Goal: Information Seeking & Learning: Learn about a topic

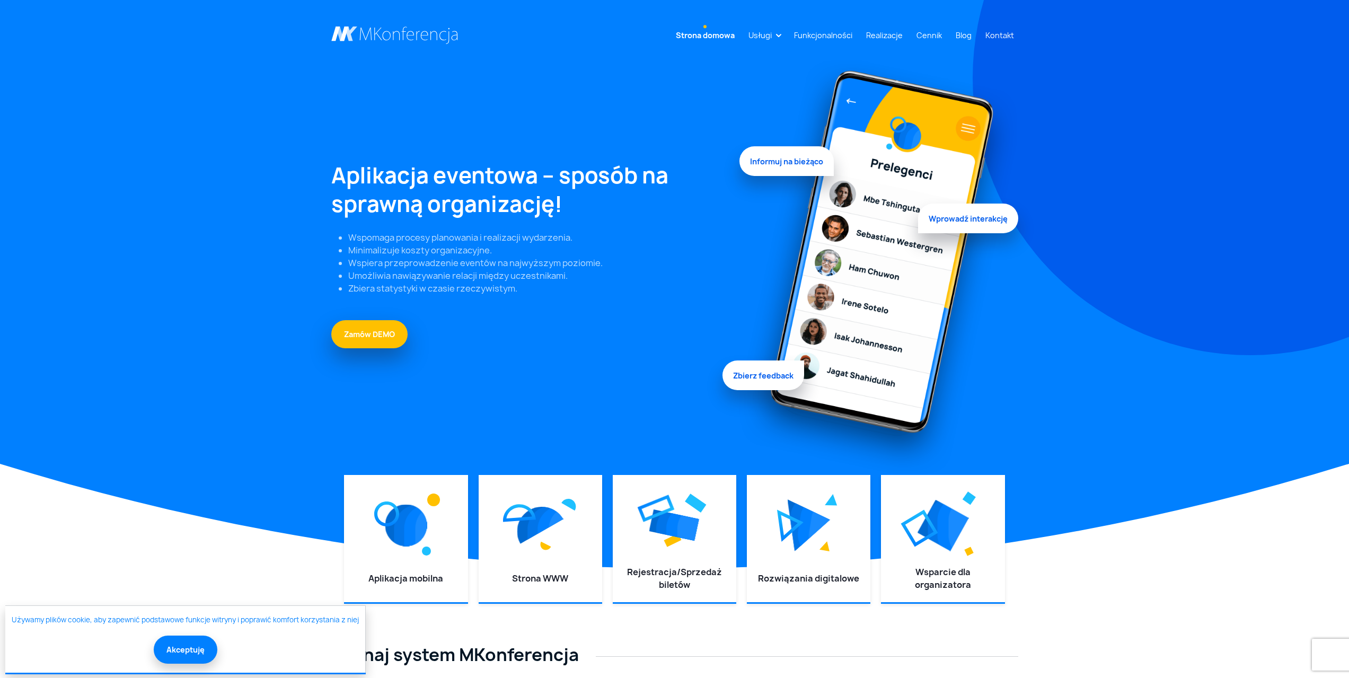
click at [709, 30] on link "Strona domowa" at bounding box center [704, 35] width 67 height 20
click at [187, 649] on button "Akceptuję" at bounding box center [186, 648] width 64 height 28
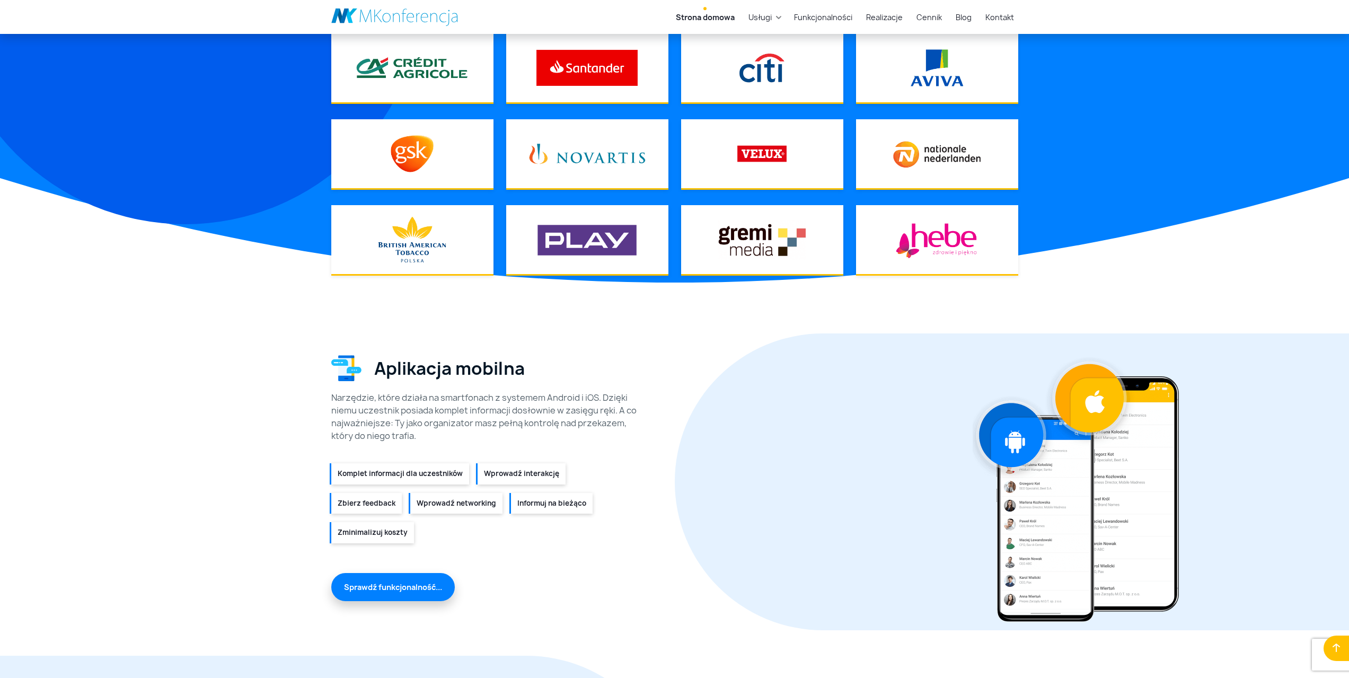
scroll to position [1113, 0]
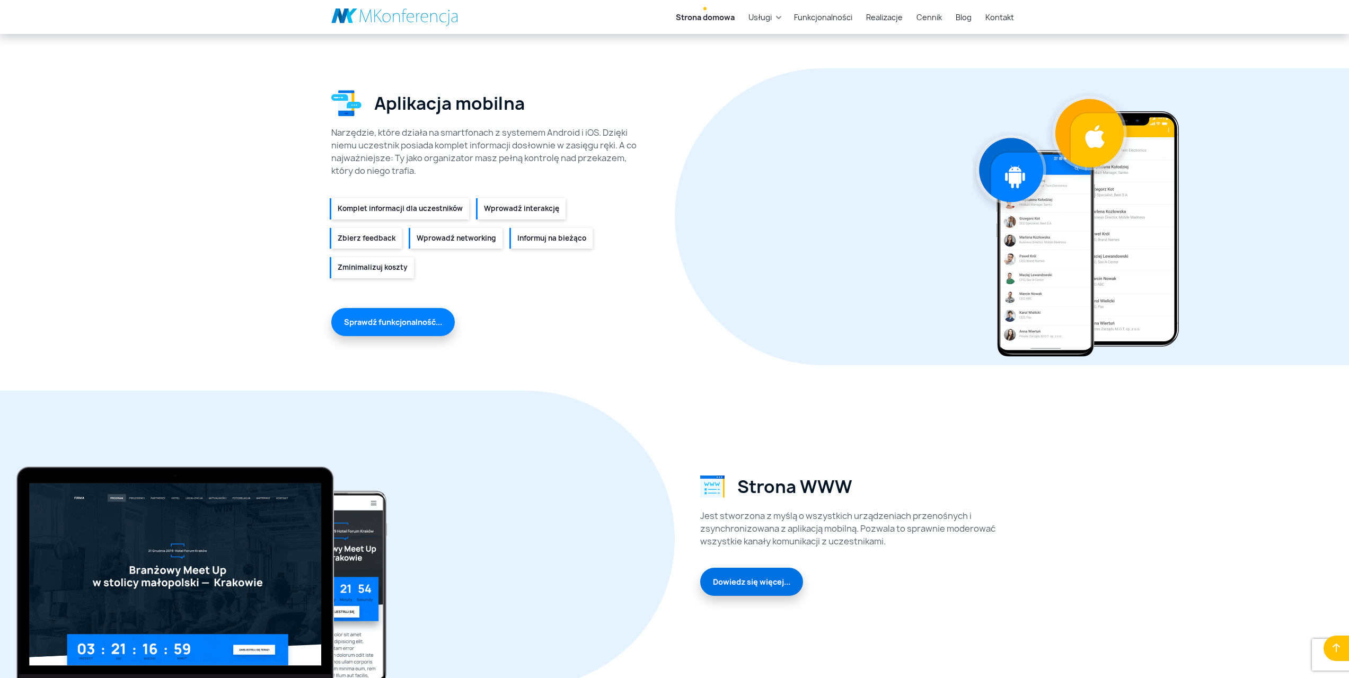
click at [750, 588] on link "Dowiedz się więcej..." at bounding box center [751, 582] width 103 height 28
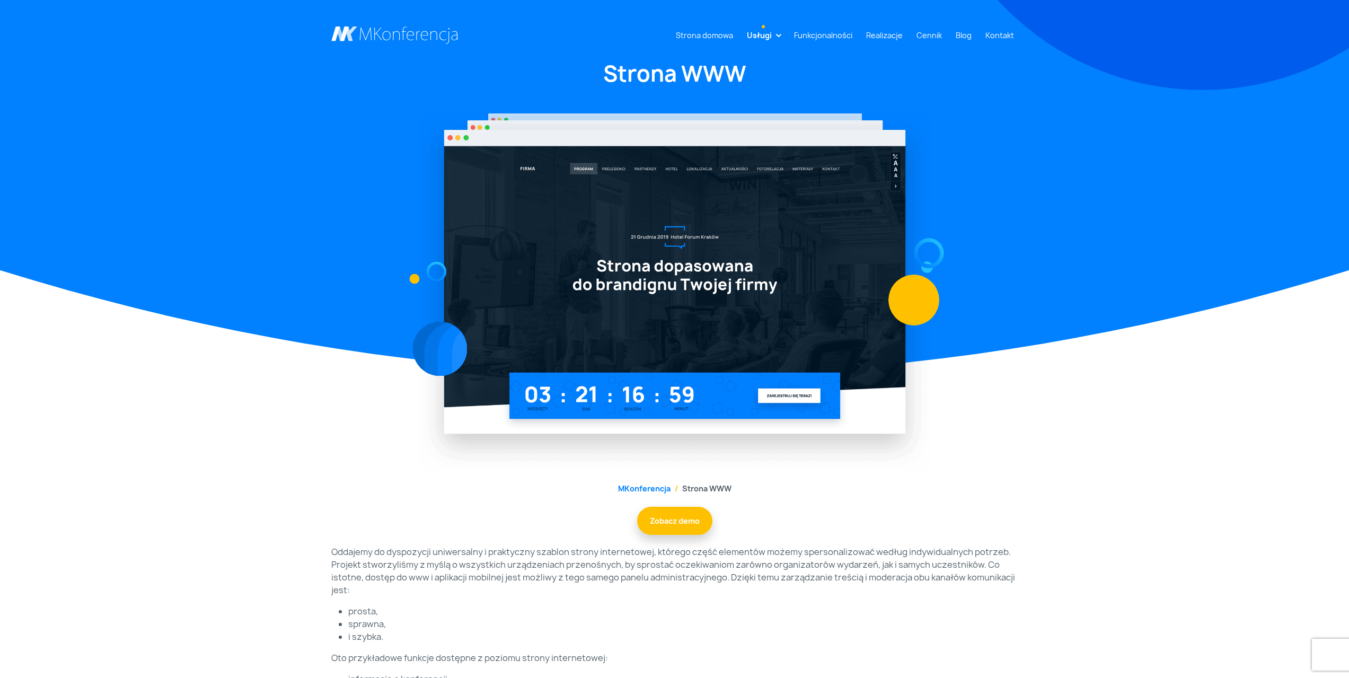
click at [688, 294] on img at bounding box center [675, 291] width 512 height 357
click at [706, 489] on li "Strona WWW" at bounding box center [700, 488] width 61 height 11
click at [706, 488] on li "Strona WWW" at bounding box center [700, 488] width 61 height 11
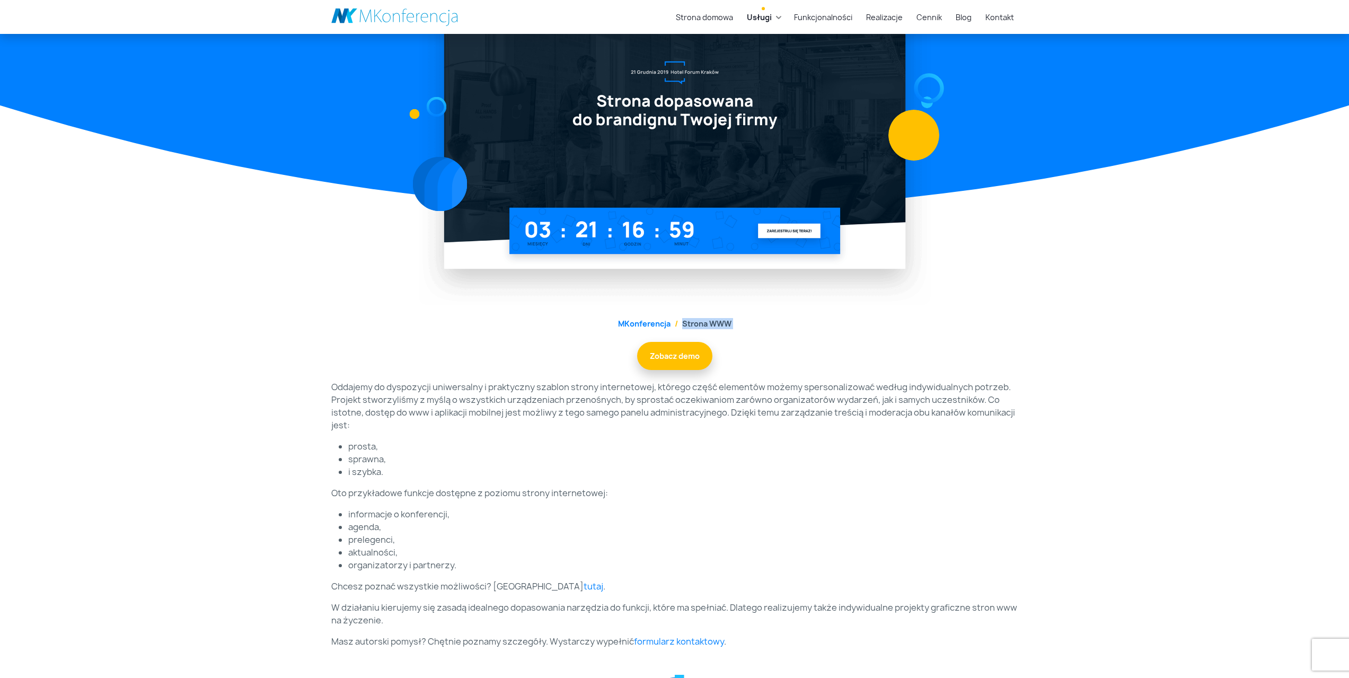
scroll to position [318, 0]
